Goal: Information Seeking & Learning: Learn about a topic

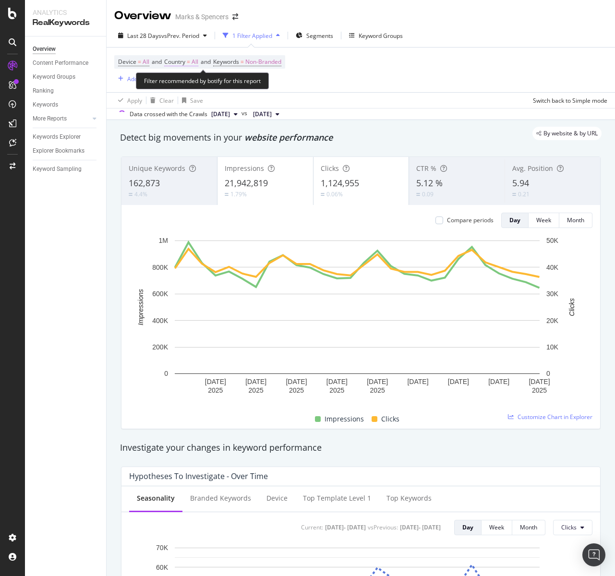
click at [170, 60] on span "Country" at bounding box center [174, 62] width 21 height 8
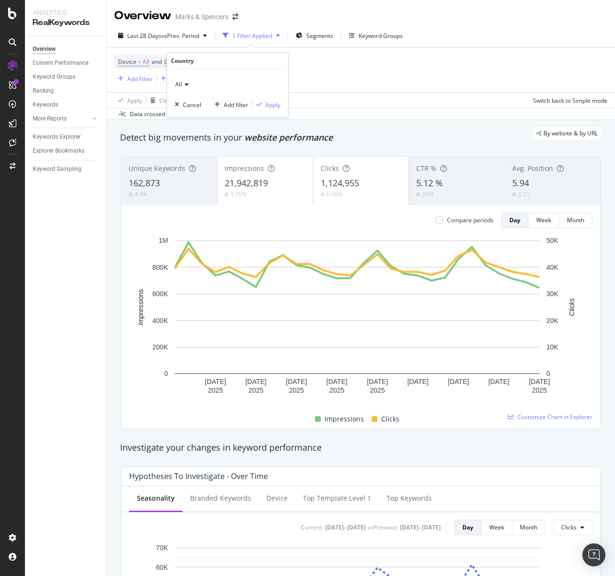
click at [187, 82] on icon at bounding box center [185, 85] width 7 height 6
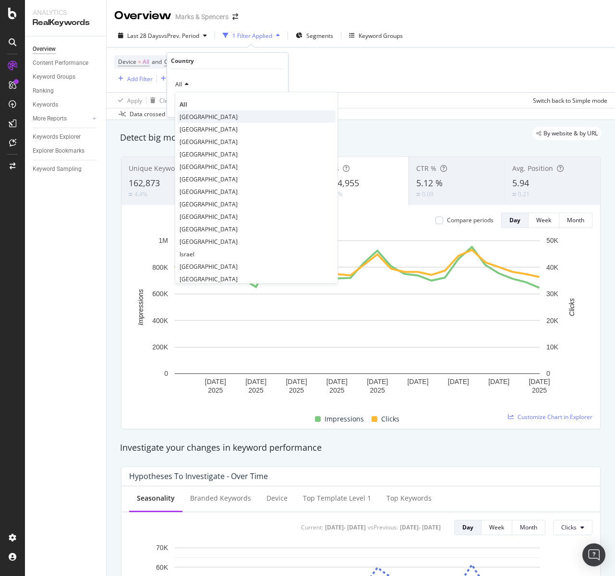
click at [198, 116] on span "United Kingdom" at bounding box center [209, 117] width 58 height 8
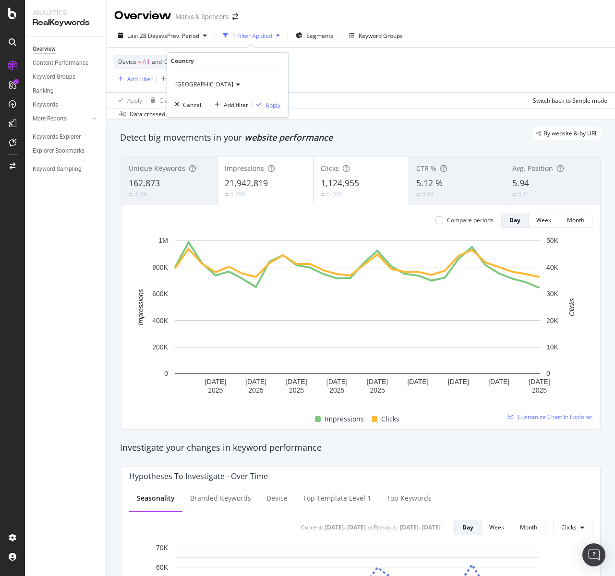
click at [268, 102] on div "Apply" at bounding box center [272, 105] width 15 height 8
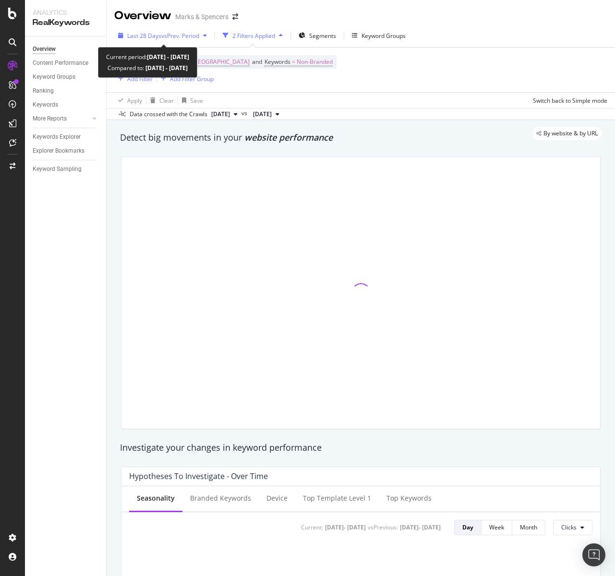
click at [173, 36] on span "vs Prev. Period" at bounding box center [180, 36] width 38 height 8
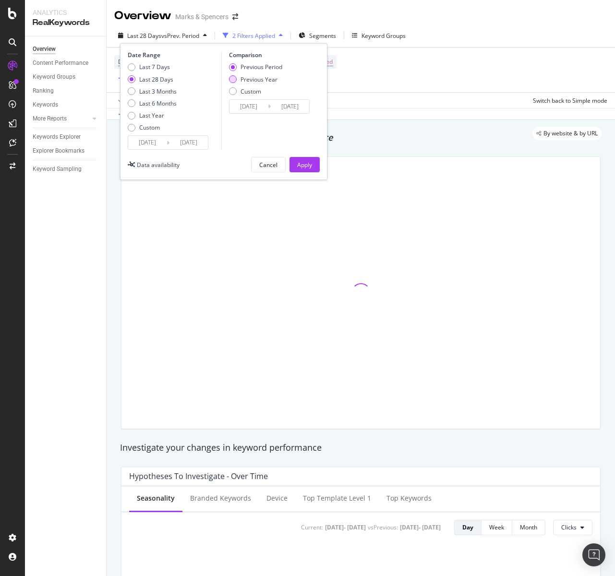
click at [254, 76] on div "Previous Year" at bounding box center [258, 79] width 37 height 8
type input "2024/09/14"
type input "2024/10/11"
click at [304, 159] on div "Apply" at bounding box center [304, 164] width 15 height 14
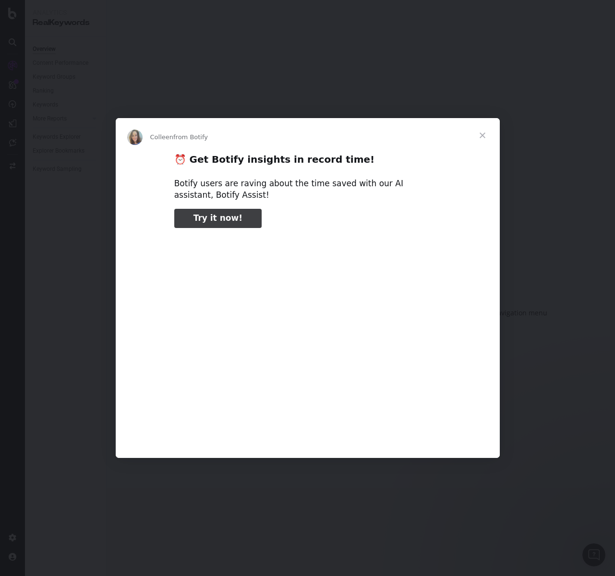
type input "131470"
click at [480, 135] on span "Close" at bounding box center [482, 135] width 35 height 35
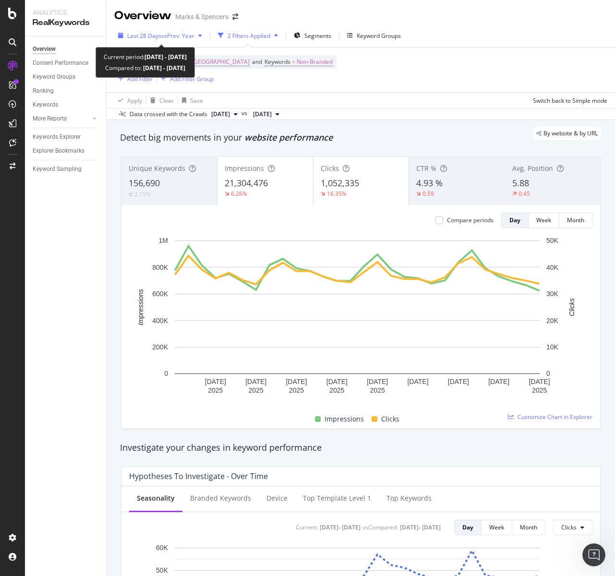
click at [192, 30] on div "Last 28 Days vs Prev. Year" at bounding box center [160, 35] width 92 height 14
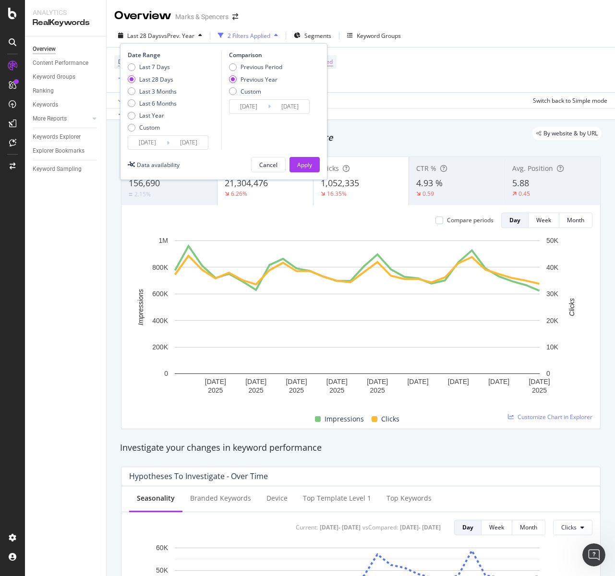
drag, startPoint x: 152, startPoint y: 112, endPoint x: 157, endPoint y: 108, distance: 6.3
click at [152, 111] on div "Last Year" at bounding box center [151, 115] width 25 height 8
type input "2024/10/11"
type input "2023/10/13"
click at [306, 157] on button "Apply" at bounding box center [304, 164] width 30 height 15
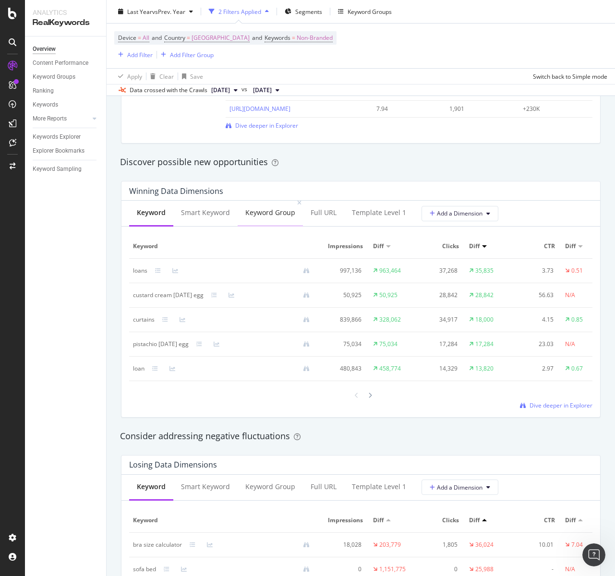
scroll to position [766, 0]
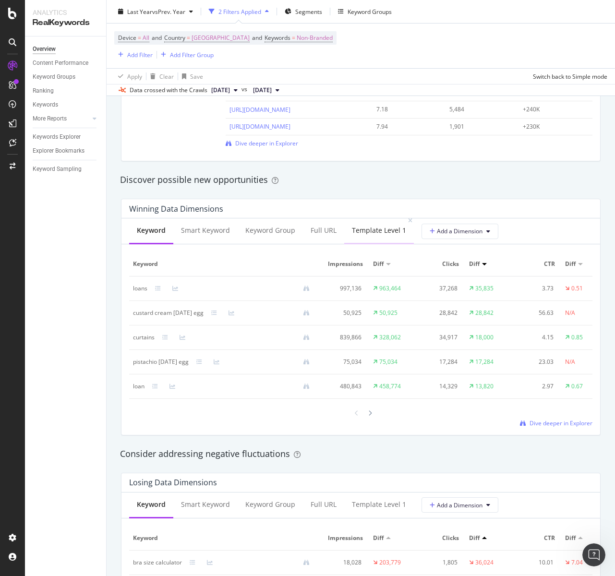
click at [356, 237] on div "Template Level 1" at bounding box center [379, 231] width 70 height 26
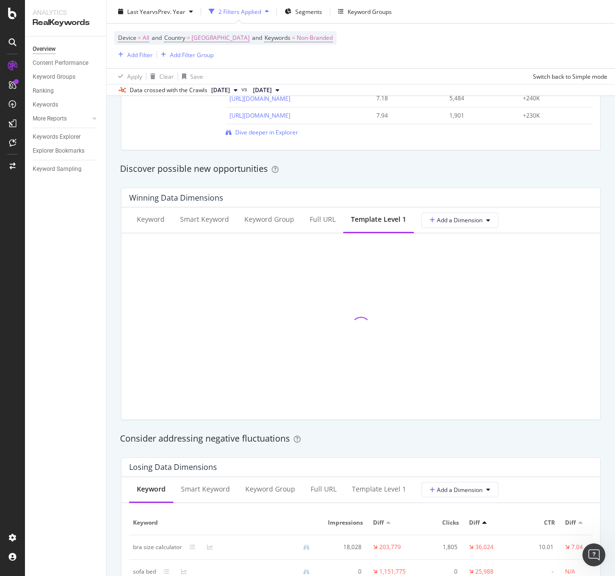
scroll to position [790, 0]
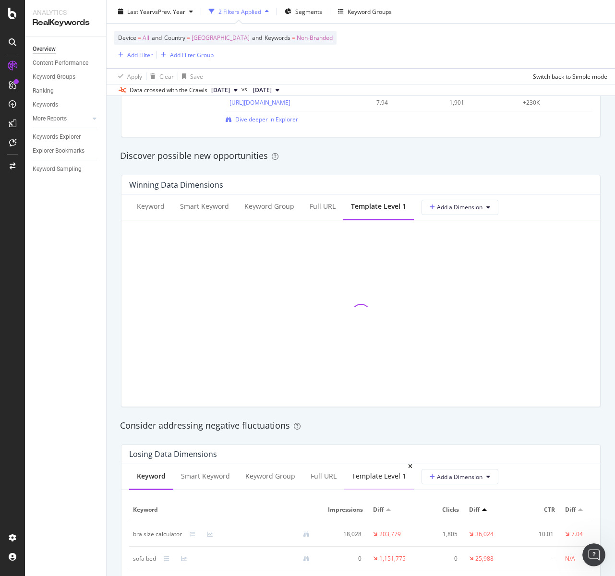
click at [364, 476] on div "Template Level 1" at bounding box center [379, 476] width 54 height 10
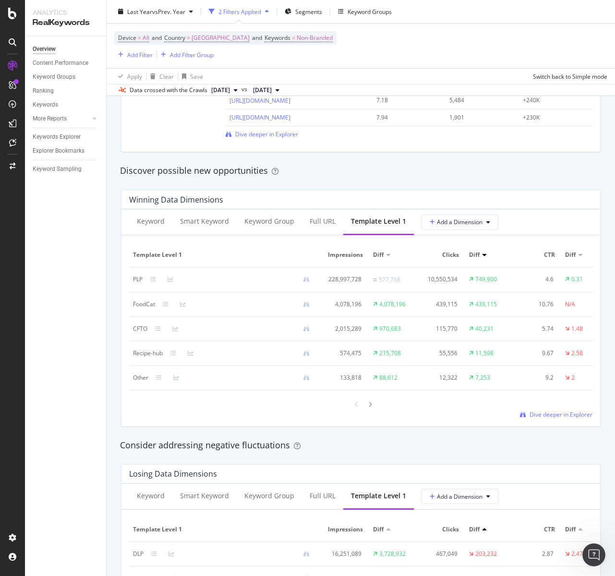
scroll to position [777, 0]
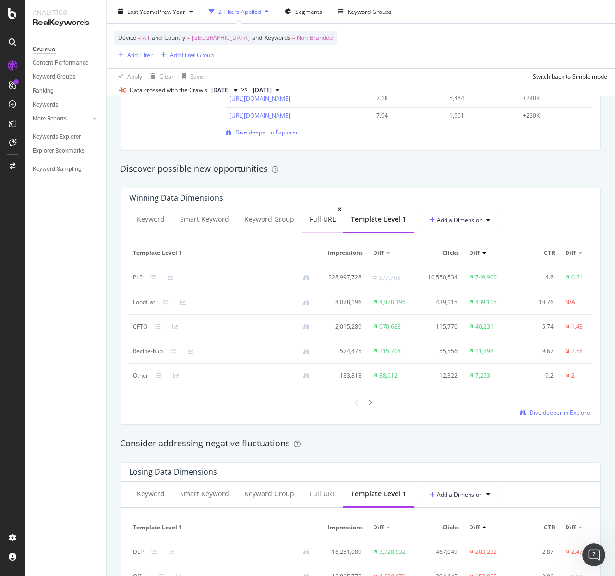
click at [318, 225] on div "Full URL" at bounding box center [322, 220] width 41 height 26
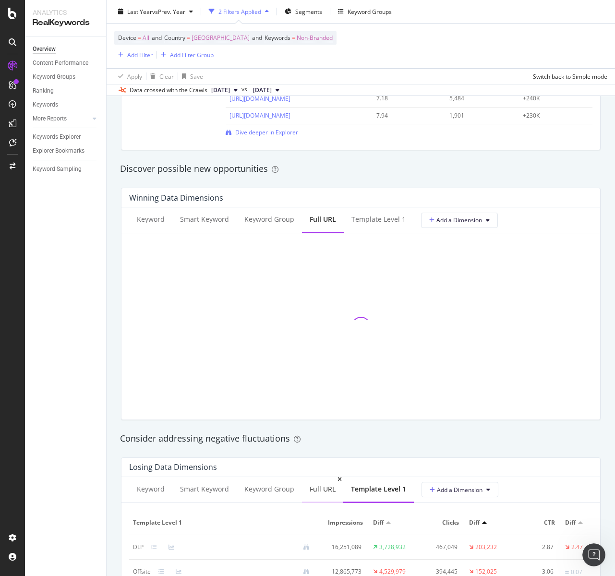
click at [310, 484] on div "Full URL" at bounding box center [323, 489] width 26 height 10
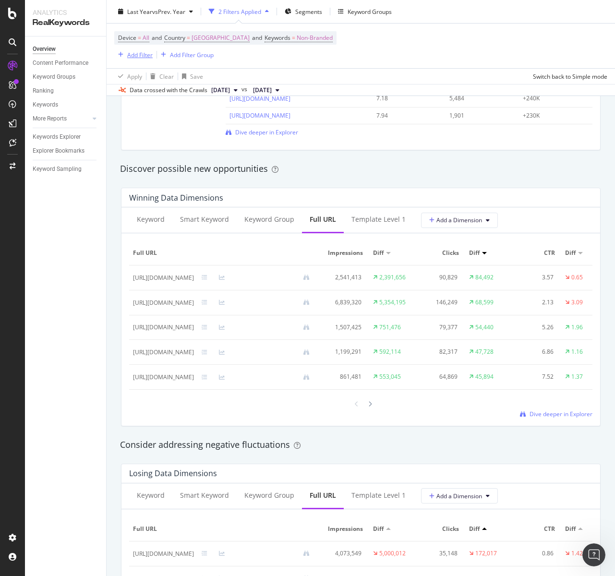
click at [147, 58] on div "Add Filter" at bounding box center [139, 54] width 25 height 8
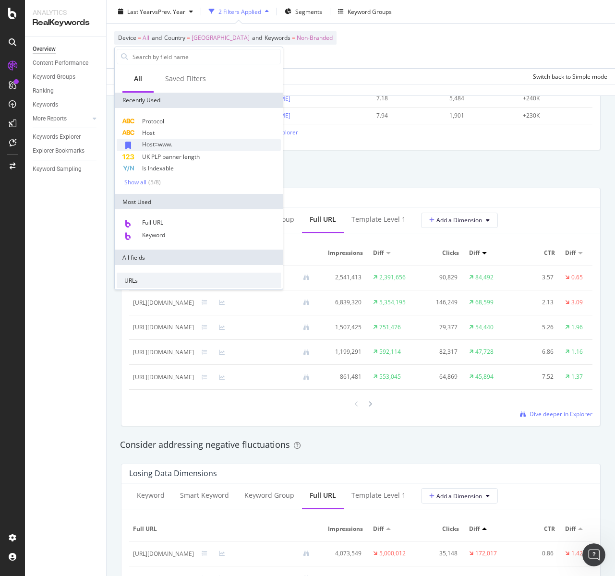
click at [165, 144] on span "Host=www." at bounding box center [157, 144] width 30 height 8
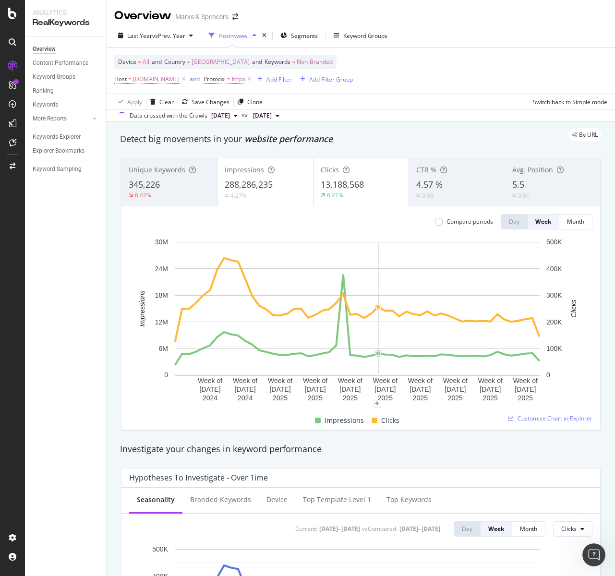
scroll to position [104, 0]
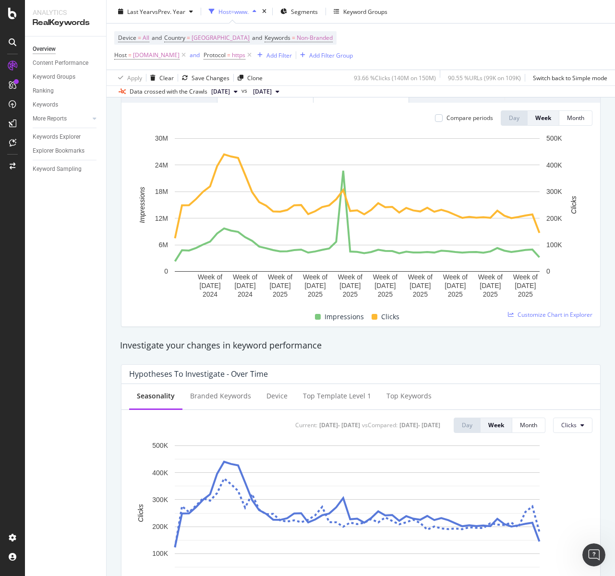
click at [509, 357] on div "Hypotheses to Investigate - Over Time Seasonality Branded Keywords Device Top T…" at bounding box center [360, 501] width 491 height 288
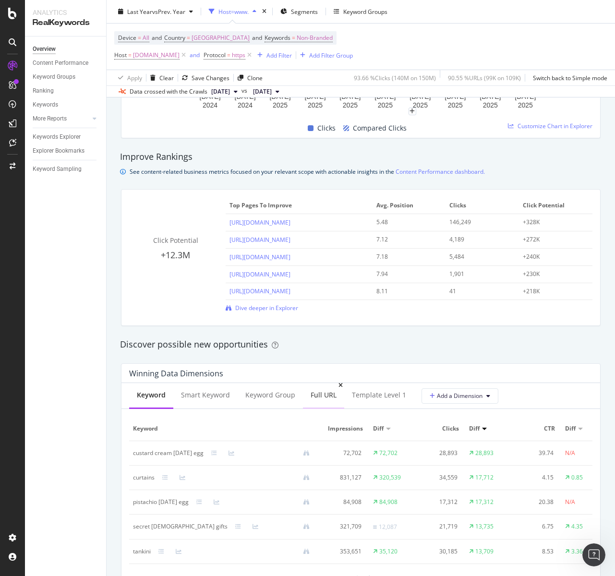
scroll to position [621, 0]
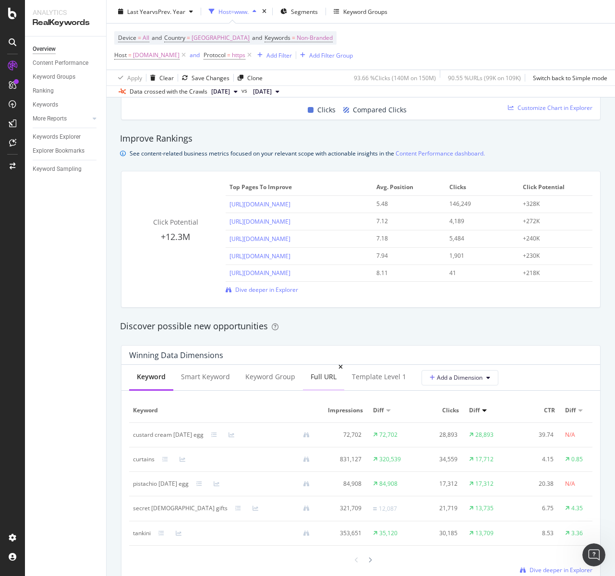
click at [326, 375] on div "Full URL" at bounding box center [324, 377] width 26 height 10
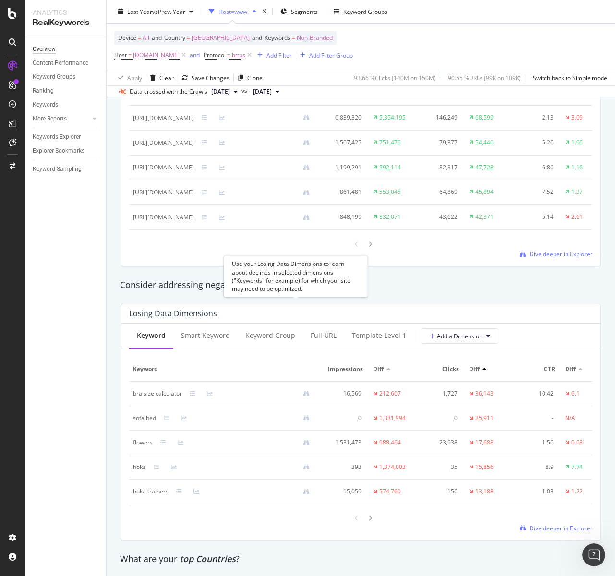
scroll to position [923, 0]
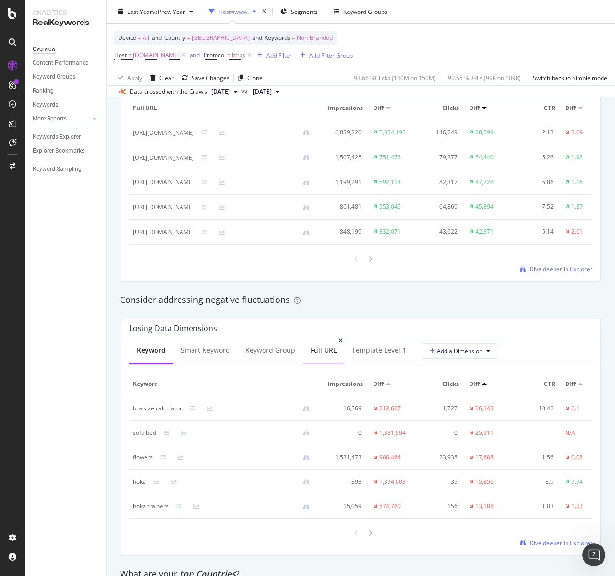
click at [318, 355] on div "Full URL" at bounding box center [324, 351] width 26 height 10
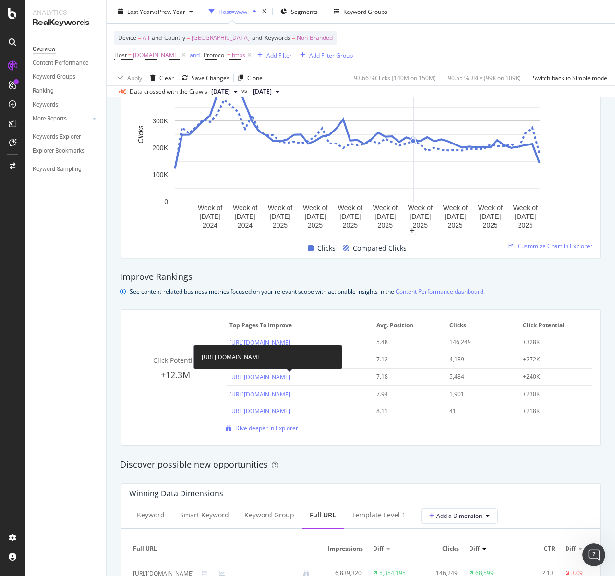
scroll to position [484, 0]
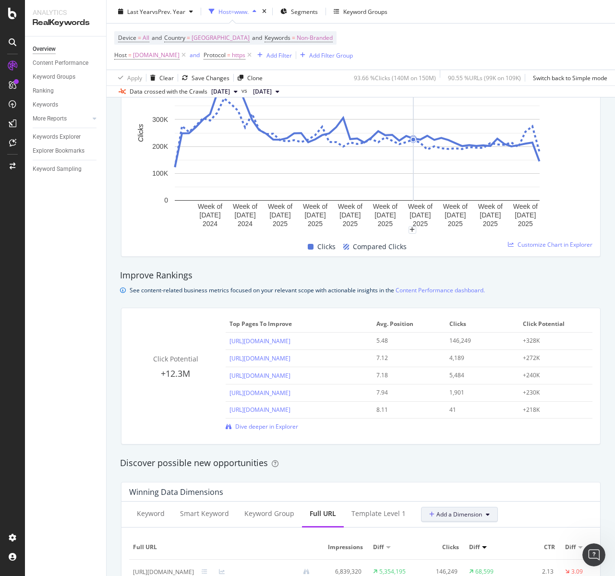
drag, startPoint x: 459, startPoint y: 515, endPoint x: 466, endPoint y: 508, distance: 9.5
click at [461, 511] on span "Add a Dimension" at bounding box center [455, 514] width 53 height 8
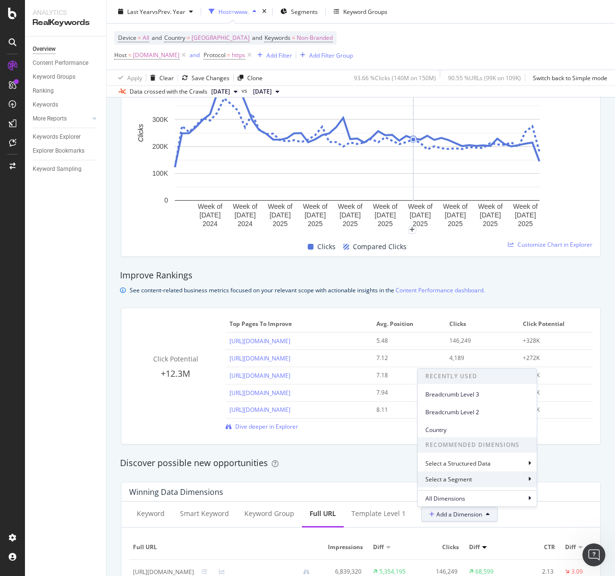
click at [490, 477] on div "Select a Segment" at bounding box center [477, 479] width 119 height 16
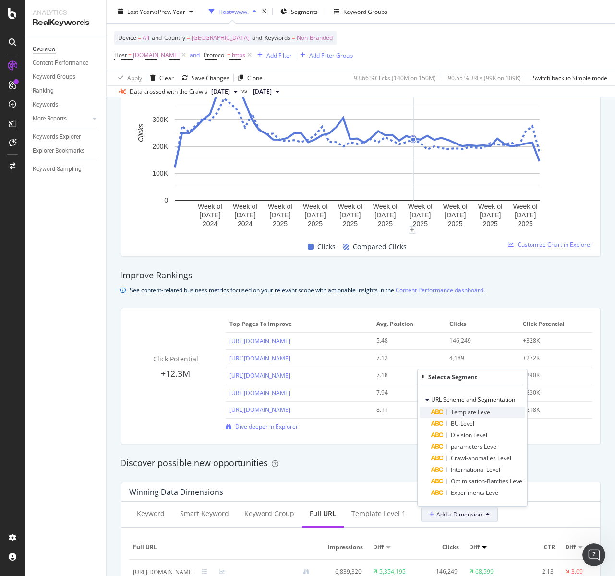
click at [474, 413] on span "Template Level" at bounding box center [471, 412] width 41 height 8
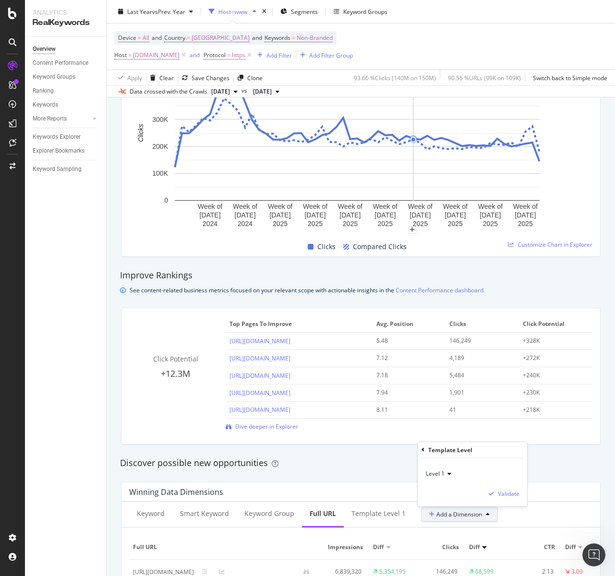
click at [443, 472] on span "Level 1" at bounding box center [435, 473] width 19 height 8
click at [444, 503] on span "Level 2" at bounding box center [439, 506] width 19 height 8
click at [510, 498] on div "Validate" at bounding box center [502, 494] width 35 height 10
click at [510, 491] on div "Validate" at bounding box center [509, 494] width 22 height 8
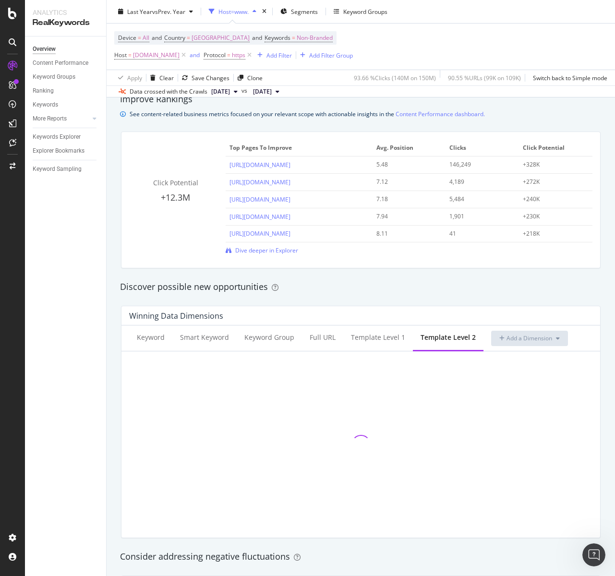
scroll to position [929, 0]
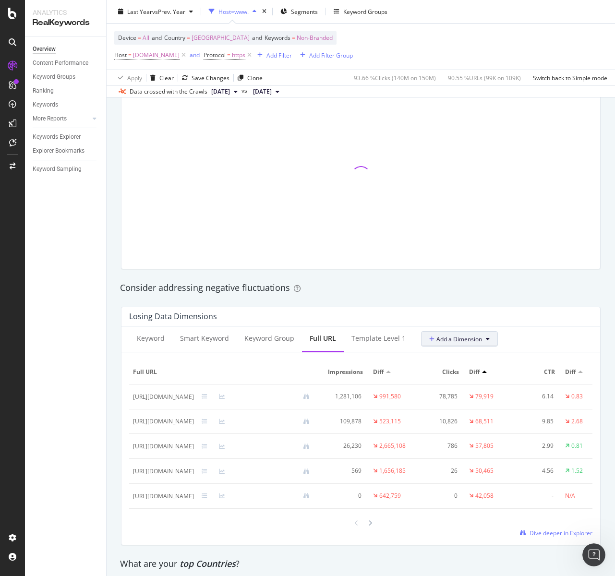
click at [430, 344] on button "Add a Dimension" at bounding box center [459, 338] width 77 height 15
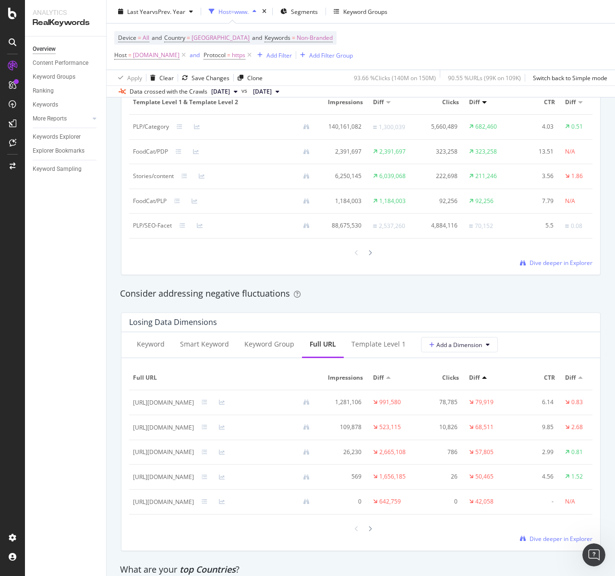
click at [504, 315] on div "Losing Data Dimensions Keyword Smart Keyword Keyword Group Full URL Template Le…" at bounding box center [360, 432] width 491 height 254
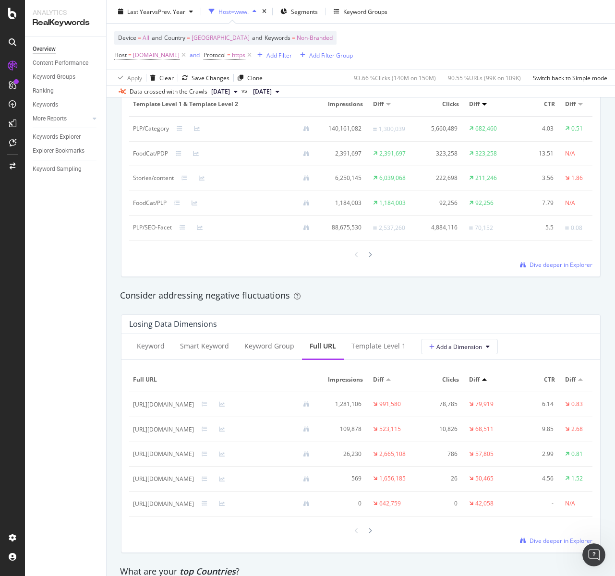
scroll to position [912, 0]
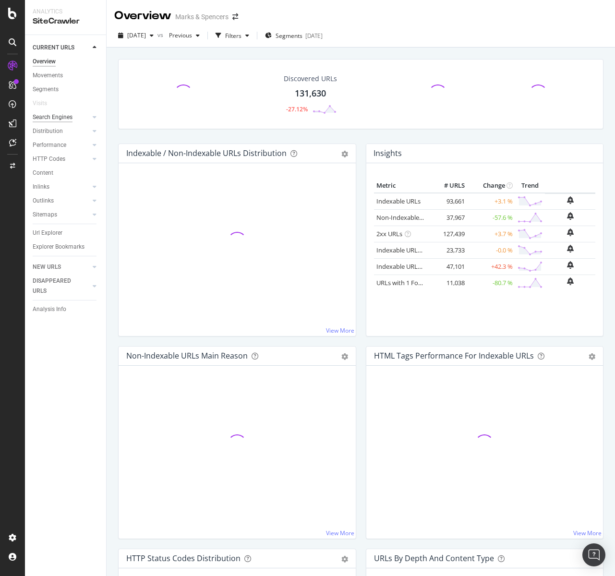
click at [52, 118] on div "Search Engines" at bounding box center [53, 117] width 40 height 10
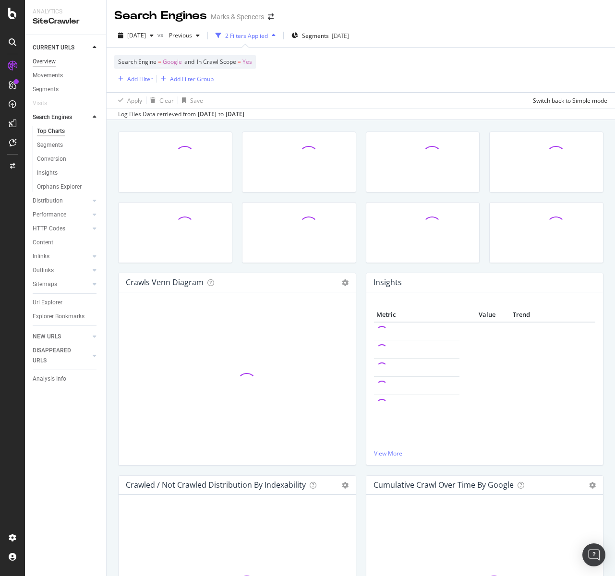
click at [55, 60] on link "Overview" at bounding box center [66, 62] width 67 height 10
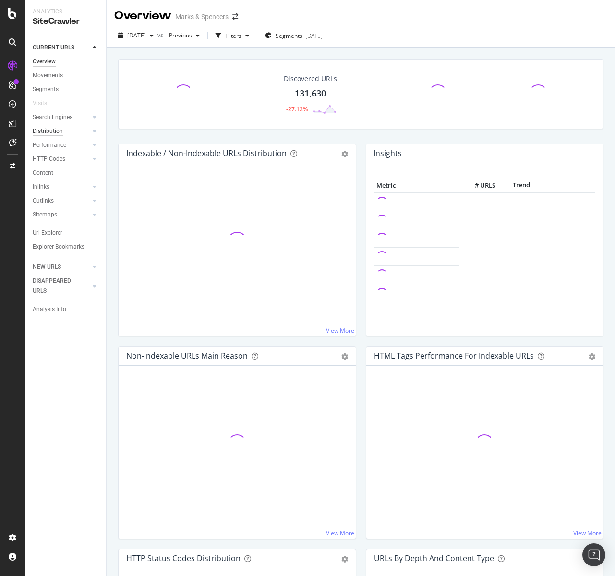
click at [53, 128] on div "Distribution" at bounding box center [48, 131] width 30 height 10
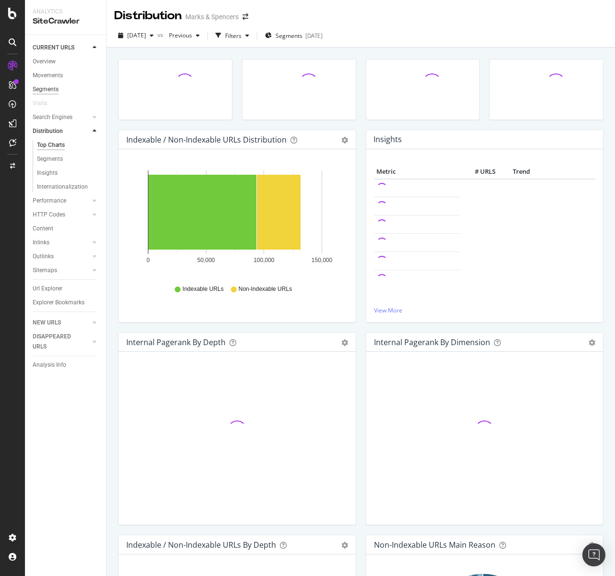
click at [39, 91] on div "Segments" at bounding box center [46, 89] width 26 height 10
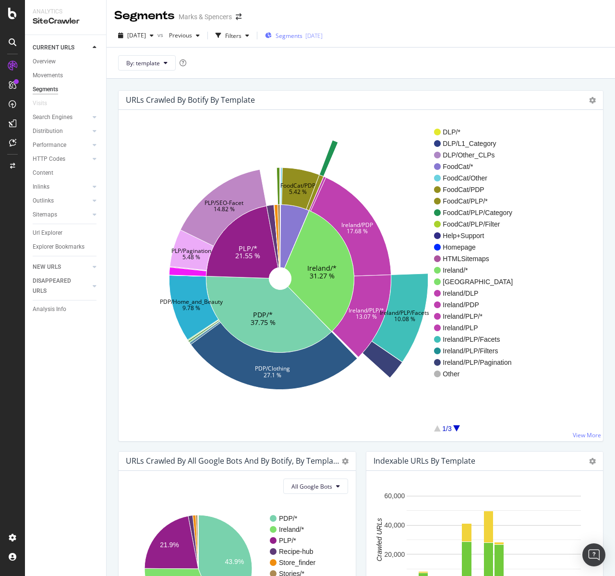
click at [272, 35] on icon "button" at bounding box center [268, 36] width 7 height 6
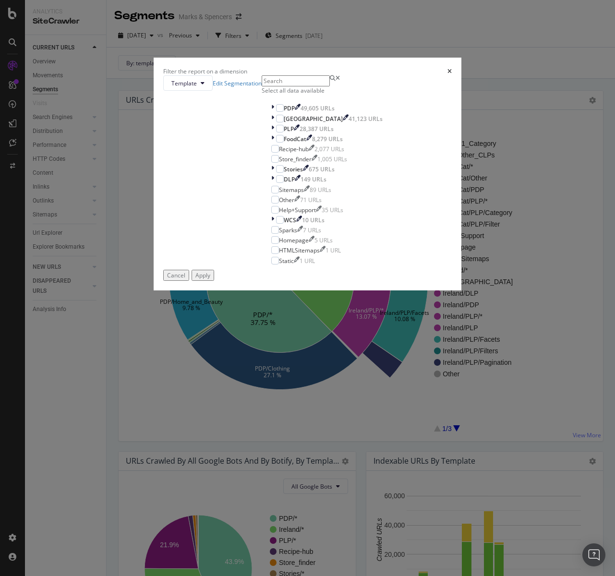
click at [245, 165] on div "Template Edit Segmentation Select all data available PDP 49,605 URLs [GEOGRAPHI…" at bounding box center [307, 172] width 288 height 194
click at [236, 188] on div "Template Edit Segmentation Select all data available PDP 49,605 URLs [GEOGRAPHI…" at bounding box center [307, 172] width 288 height 194
click at [197, 87] on span "Template" at bounding box center [183, 83] width 25 height 8
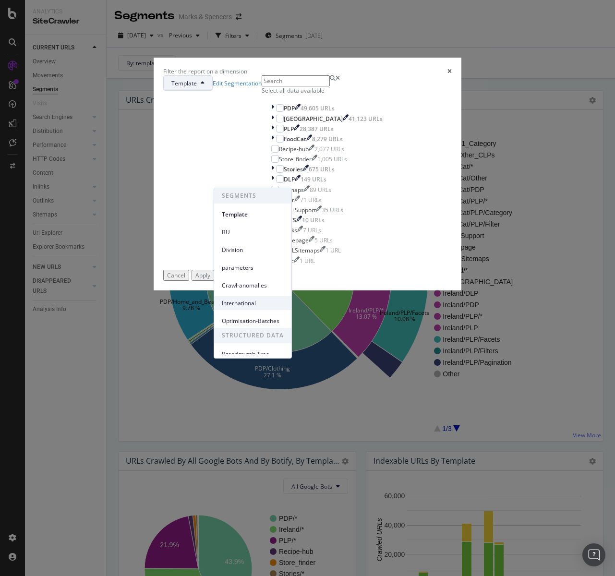
click at [236, 303] on span "International" at bounding box center [253, 303] width 62 height 9
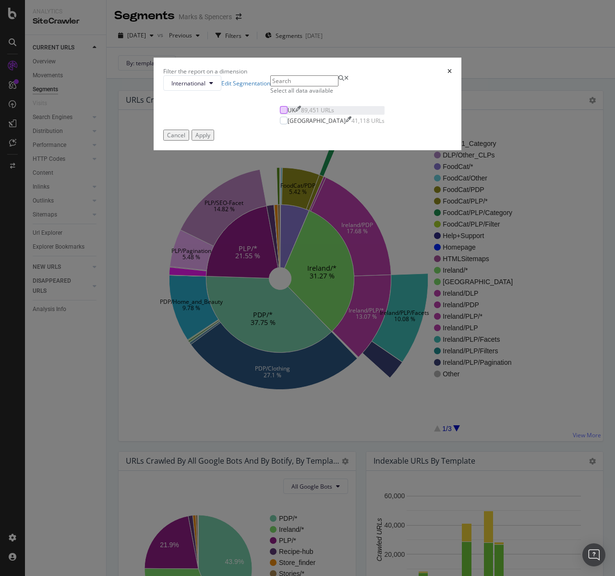
click at [280, 114] on div "modal" at bounding box center [284, 110] width 8 height 8
click at [214, 141] on button "Apply" at bounding box center [203, 135] width 23 height 11
